Goal: Information Seeking & Learning: Learn about a topic

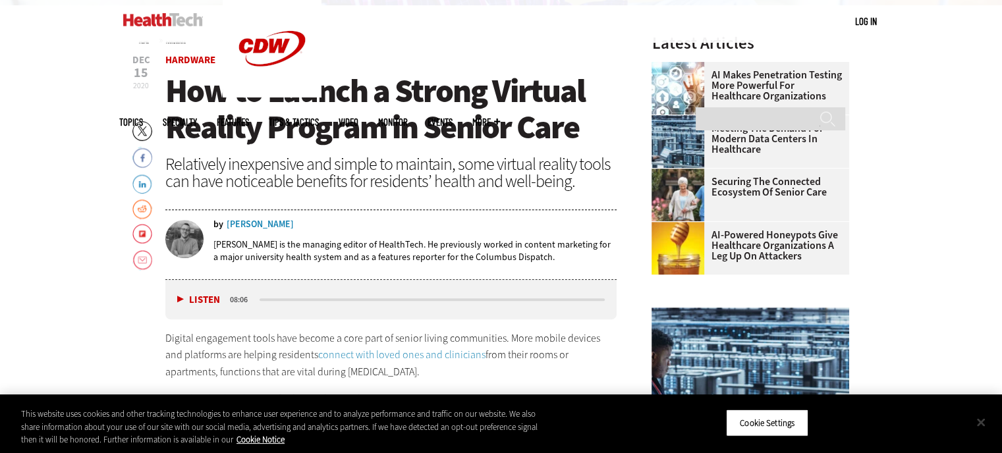
click at [979, 421] on button "Close" at bounding box center [980, 422] width 29 height 29
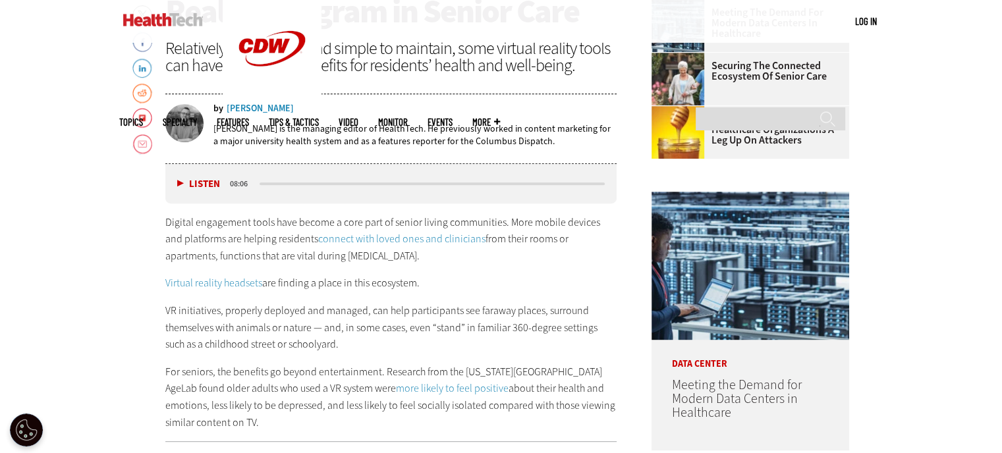
scroll to position [593, 0]
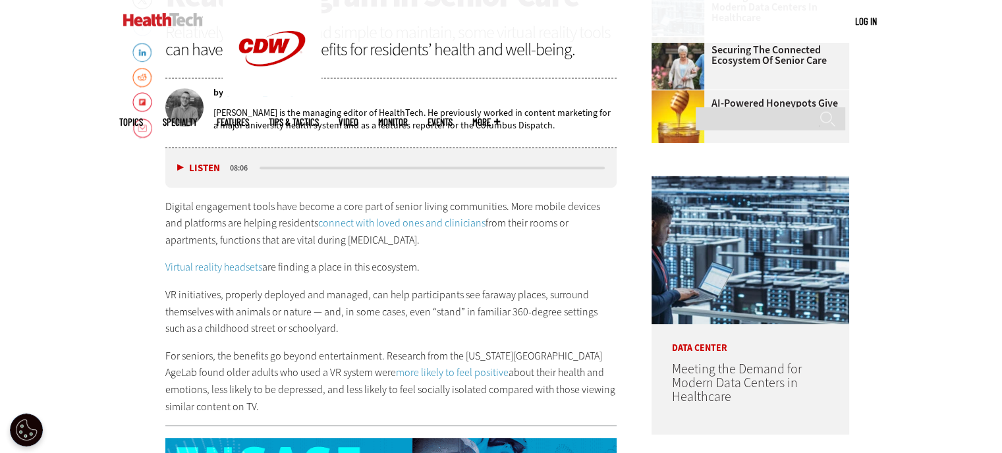
click at [232, 268] on link "Virtual reality headsets" at bounding box center [213, 267] width 97 height 14
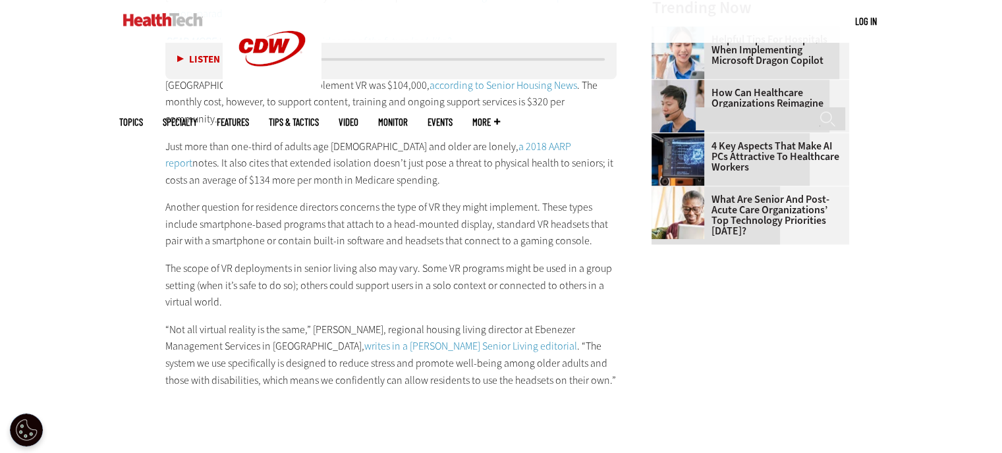
scroll to position [1515, 0]
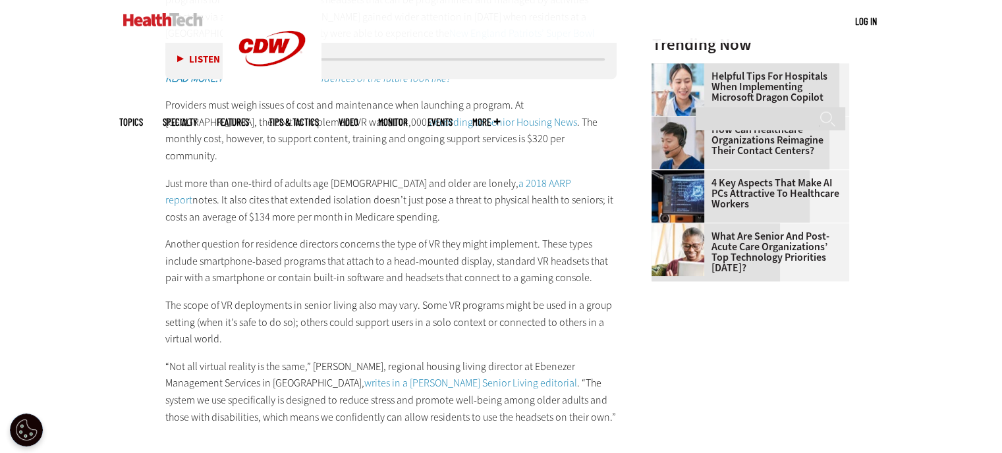
click at [441, 376] on link "writes in a McKnight’s Senior Living editorial" at bounding box center [470, 383] width 213 height 14
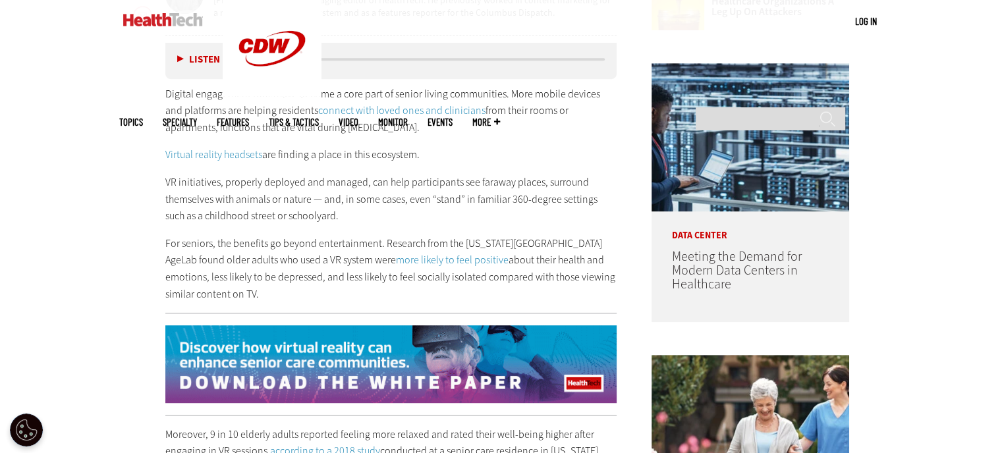
scroll to position [724, 0]
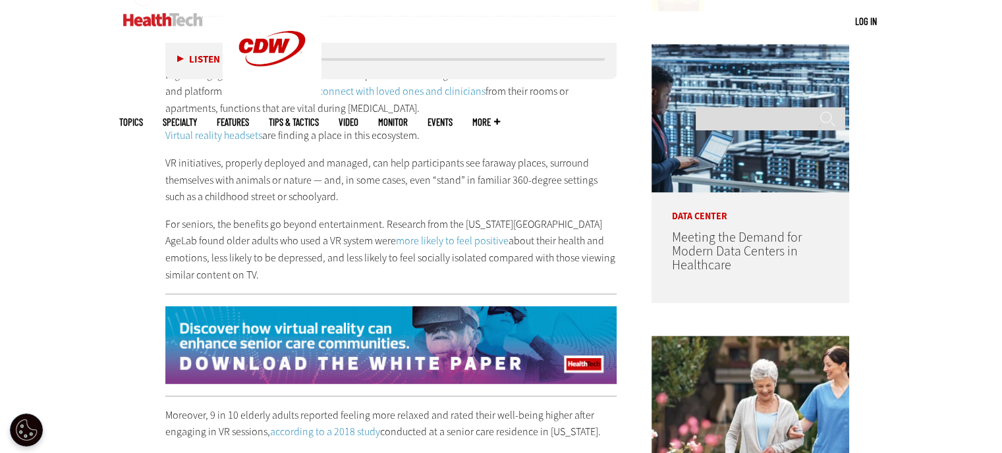
click at [239, 261] on p "For seniors, the benefits go beyond entertainment. Research from the Massachuse…" at bounding box center [391, 249] width 452 height 67
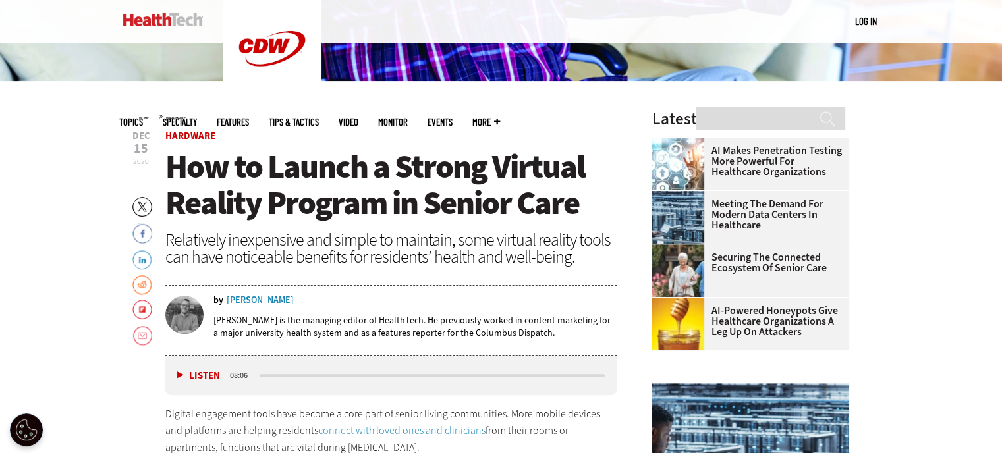
scroll to position [527, 0]
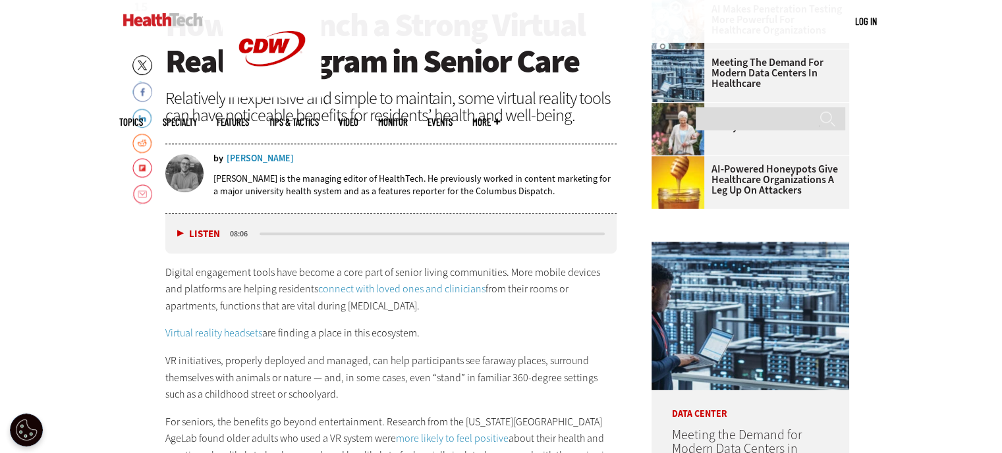
click at [159, 19] on img at bounding box center [163, 19] width 80 height 13
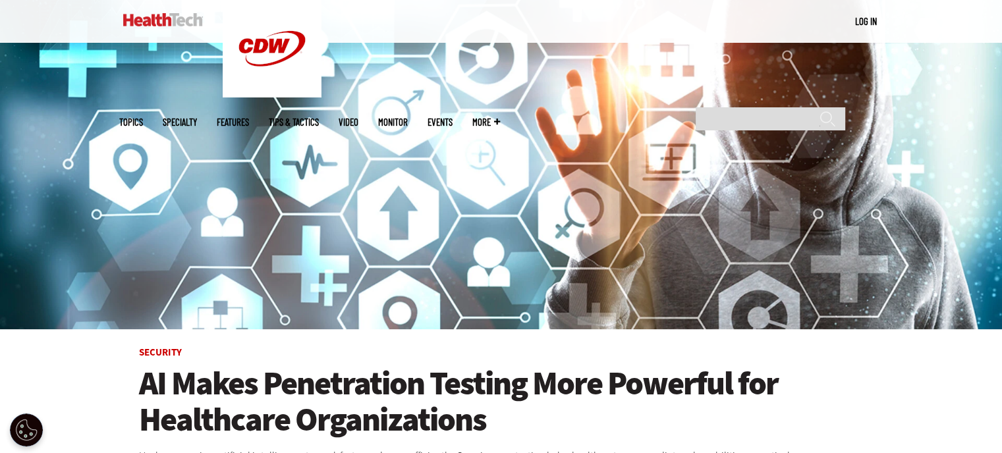
scroll to position [128, 0]
